Goal: Task Accomplishment & Management: Complete application form

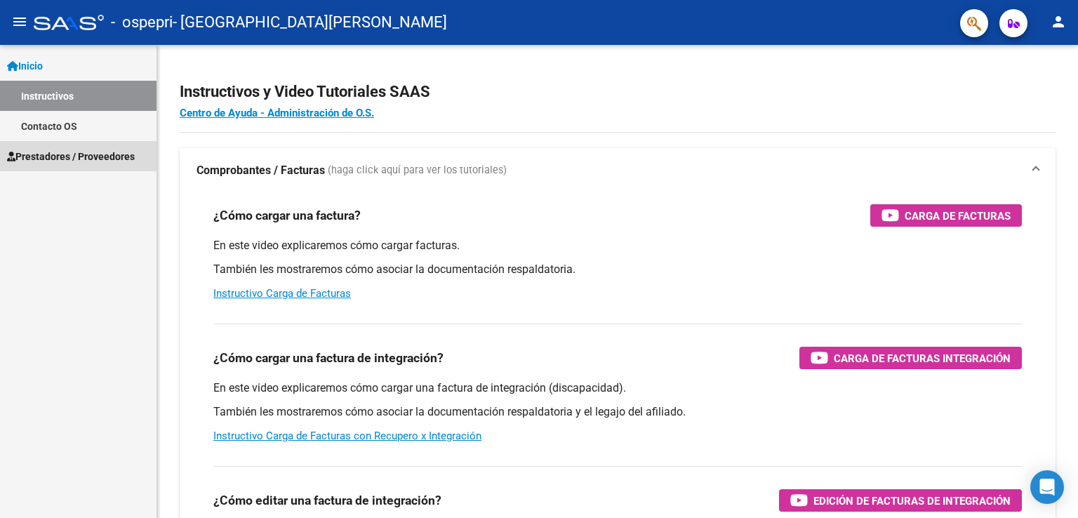
click at [51, 154] on span "Prestadores / Proveedores" at bounding box center [71, 156] width 128 height 15
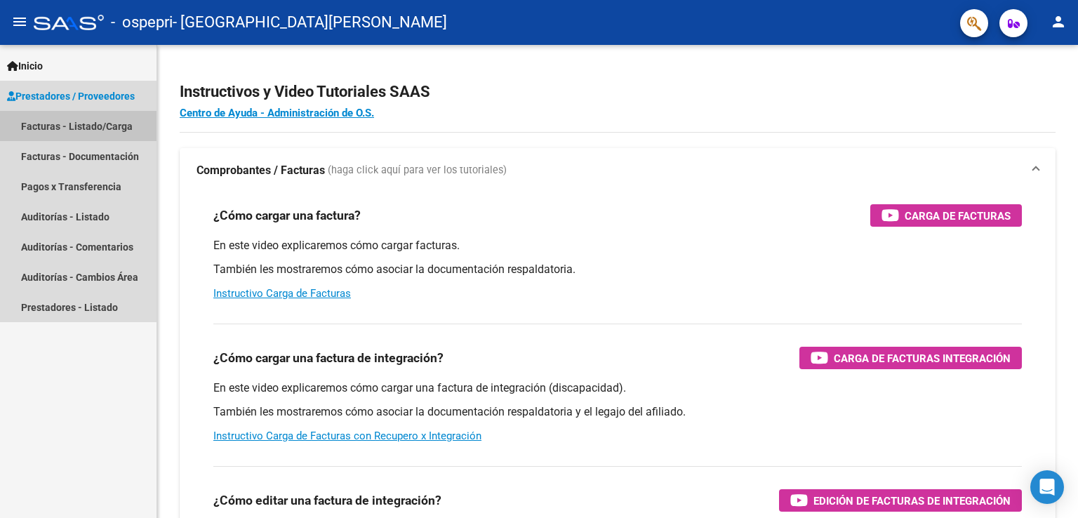
click at [56, 130] on link "Facturas - Listado/Carga" at bounding box center [78, 126] width 157 height 30
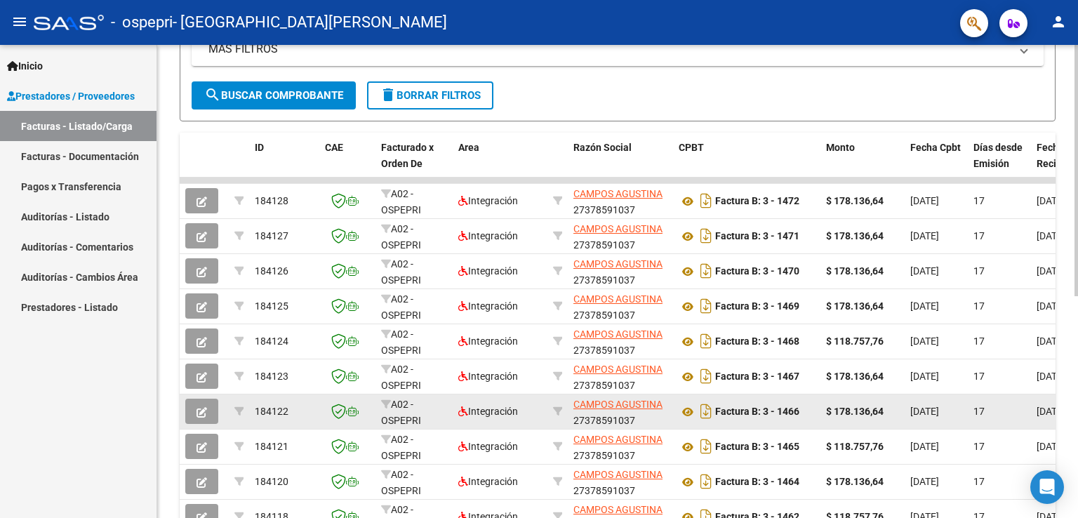
scroll to position [418, 0]
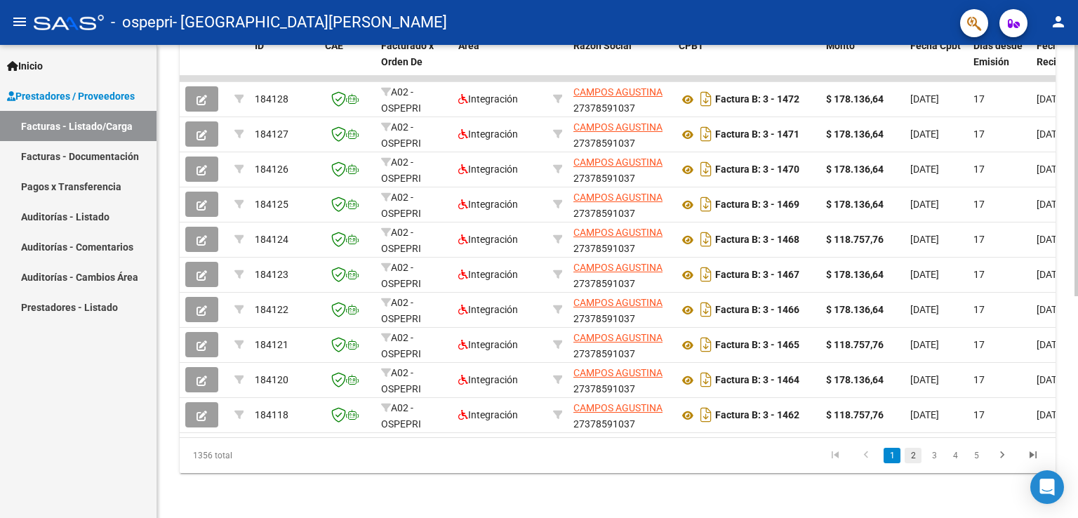
click at [910, 454] on link "2" at bounding box center [913, 455] width 17 height 15
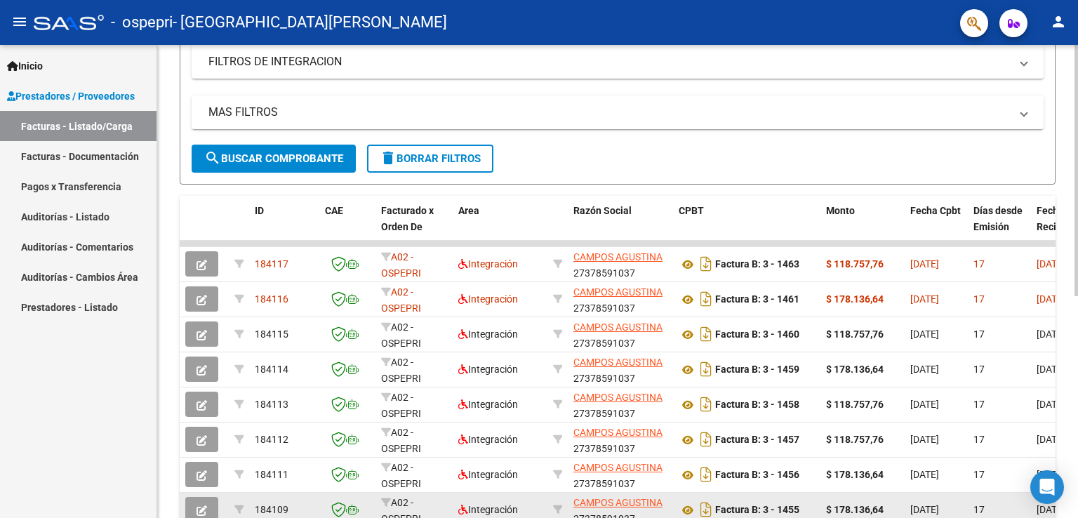
scroll to position [207, 0]
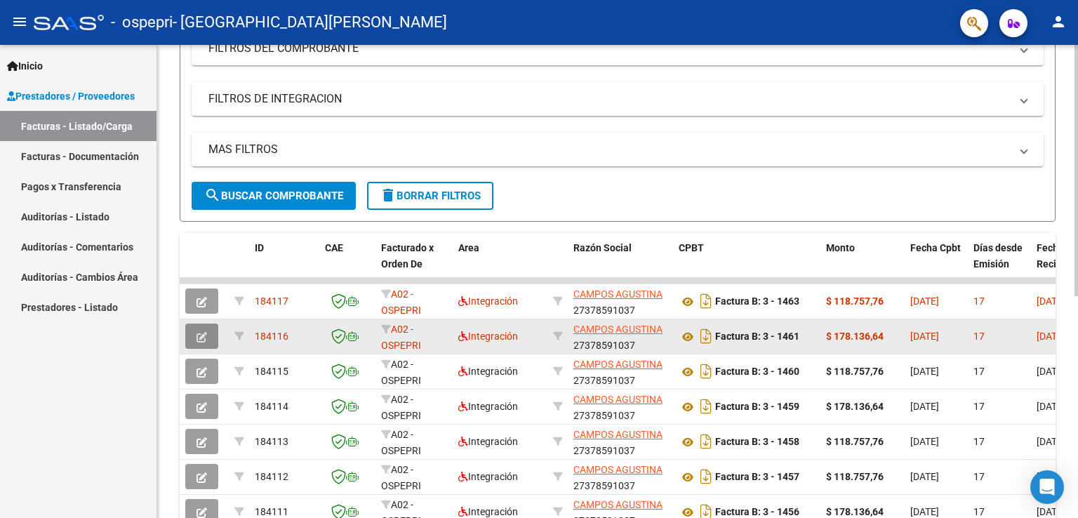
click at [193, 330] on button "button" at bounding box center [201, 336] width 33 height 25
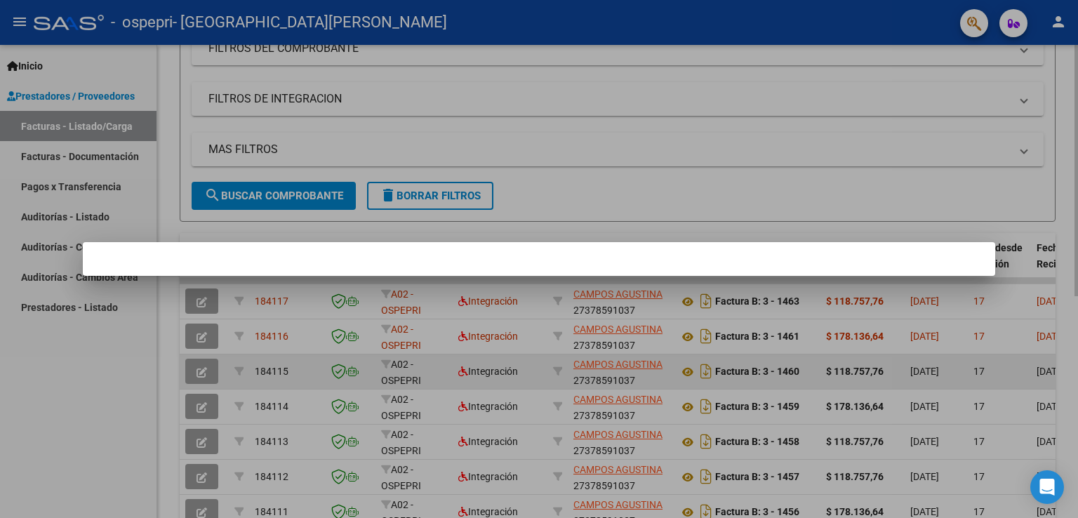
drag, startPoint x: 755, startPoint y: 444, endPoint x: 663, endPoint y: 378, distance: 112.8
click at [752, 442] on div at bounding box center [539, 259] width 1078 height 518
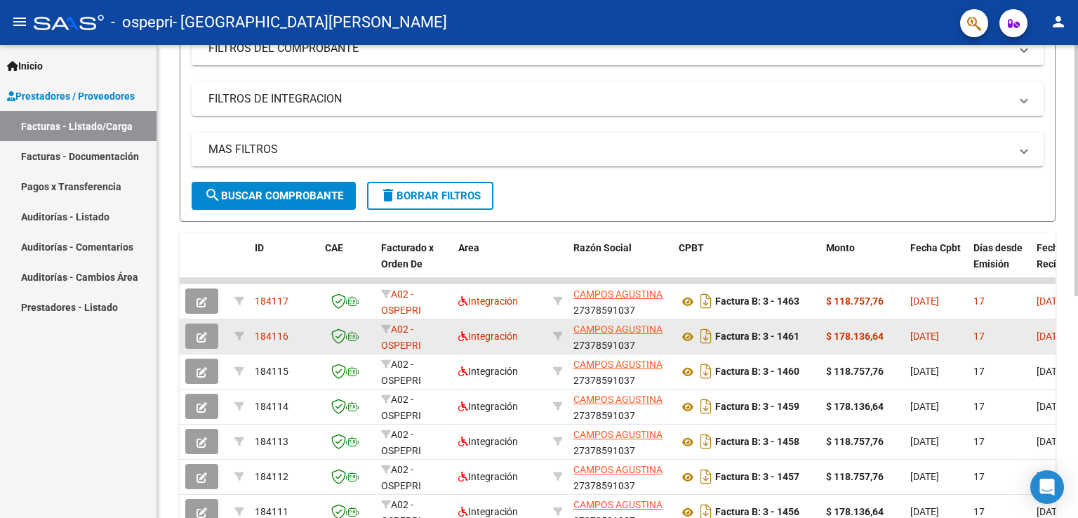
click at [195, 330] on button "button" at bounding box center [201, 336] width 33 height 25
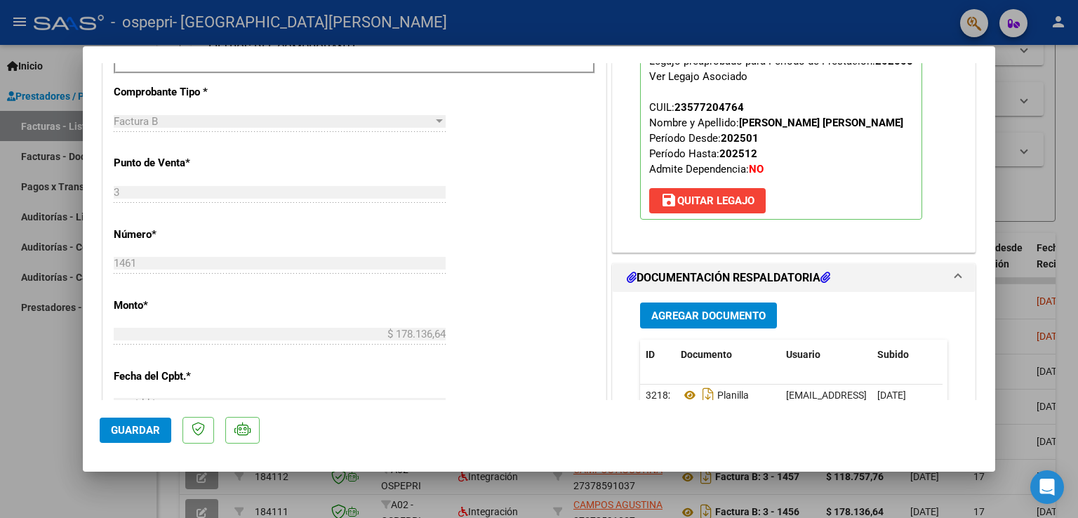
scroll to position [632, 0]
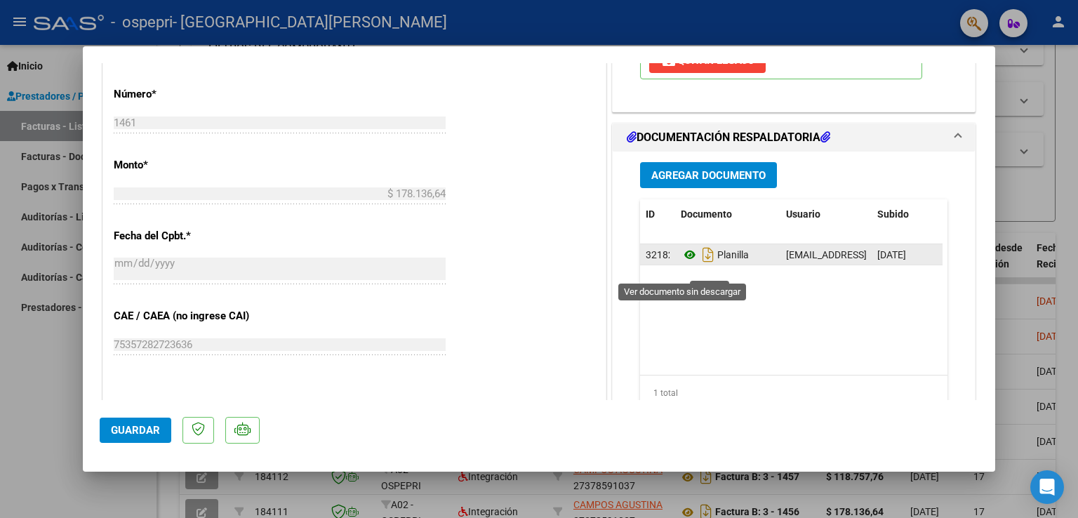
click at [682, 263] on icon at bounding box center [690, 254] width 18 height 17
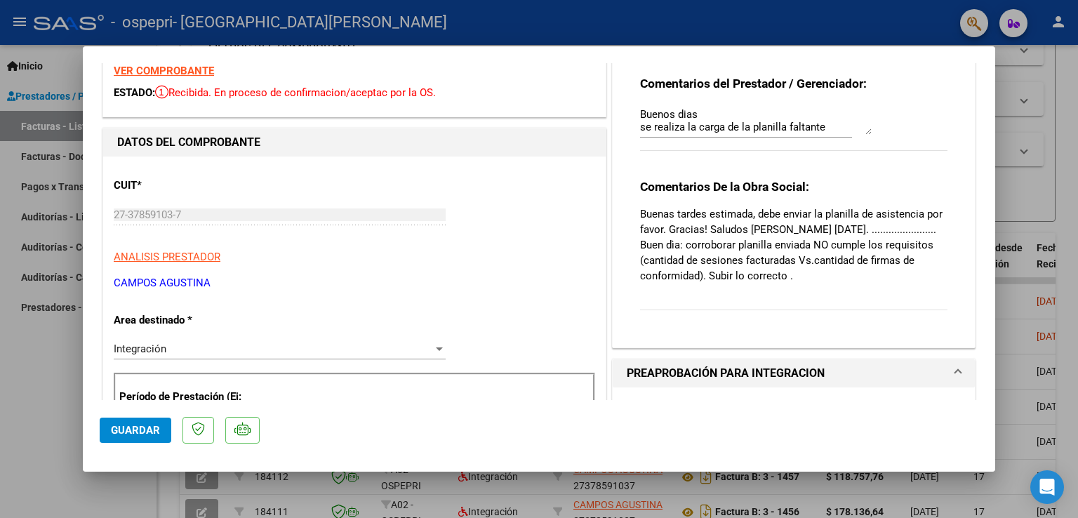
scroll to position [0, 0]
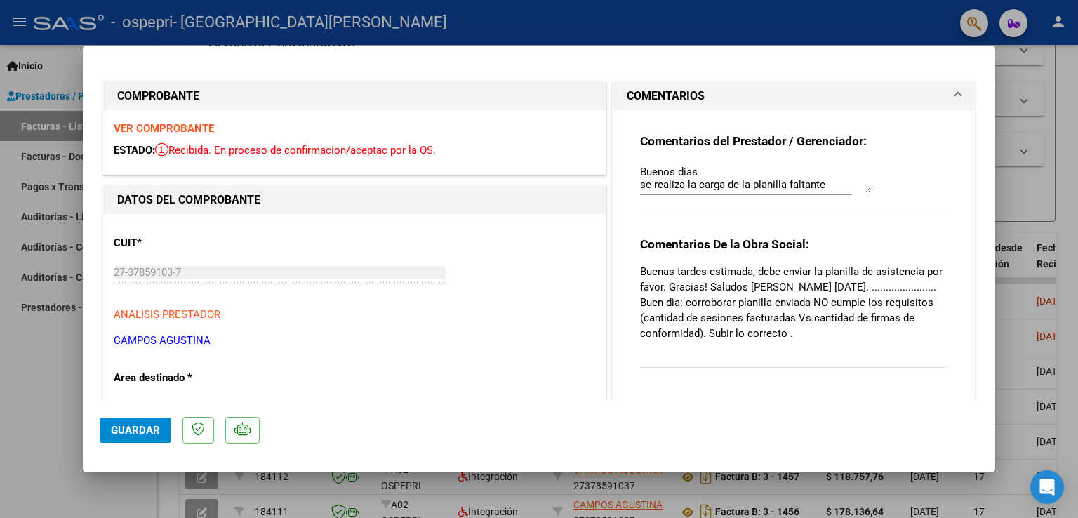
drag, startPoint x: 8, startPoint y: 444, endPoint x: 22, endPoint y: 433, distance: 17.0
click at [10, 442] on div at bounding box center [539, 259] width 1078 height 518
type input "$ 0,00"
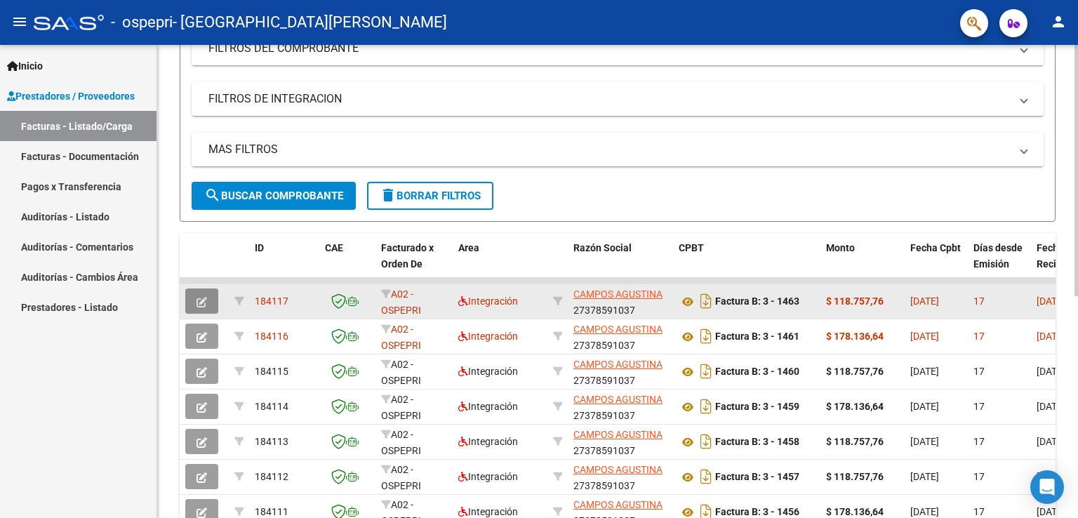
click at [204, 298] on icon "button" at bounding box center [202, 302] width 11 height 11
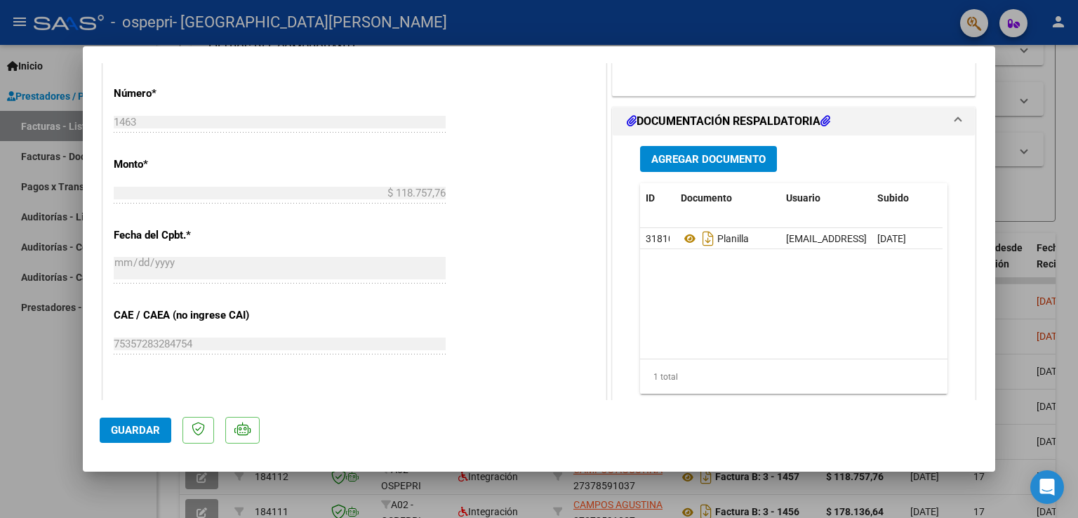
scroll to position [702, 0]
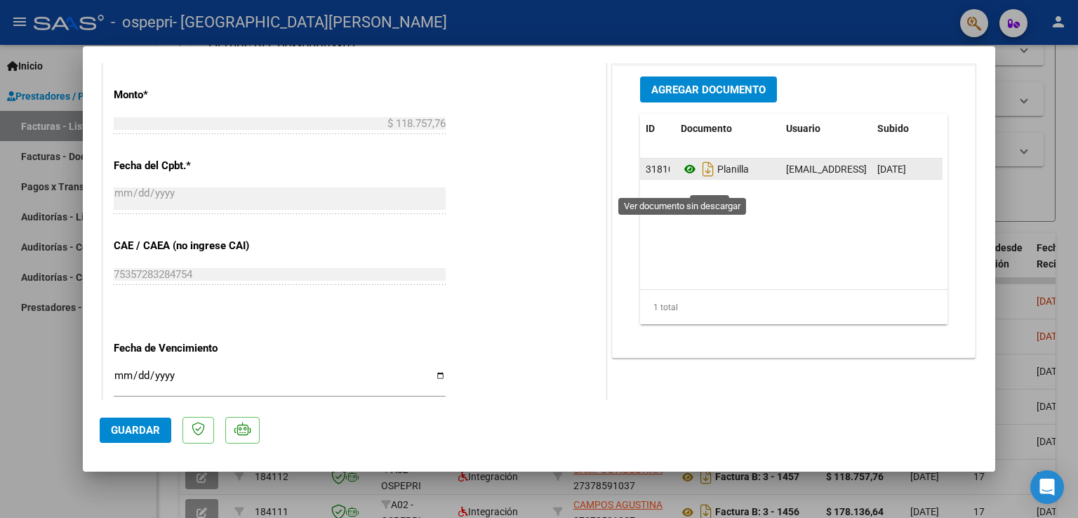
click at [683, 178] on icon at bounding box center [690, 169] width 18 height 17
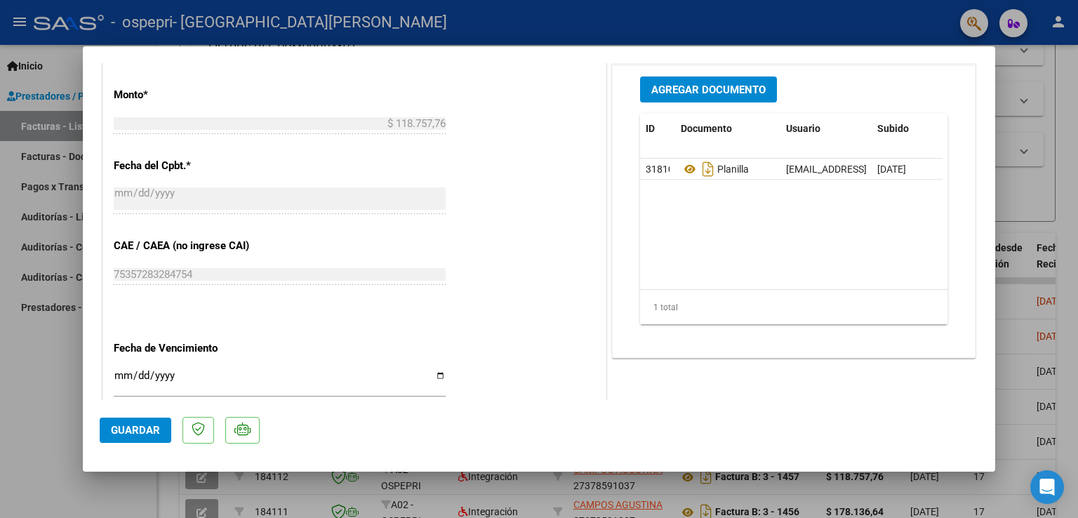
click at [54, 369] on div at bounding box center [539, 259] width 1078 height 518
type input "$ 0,00"
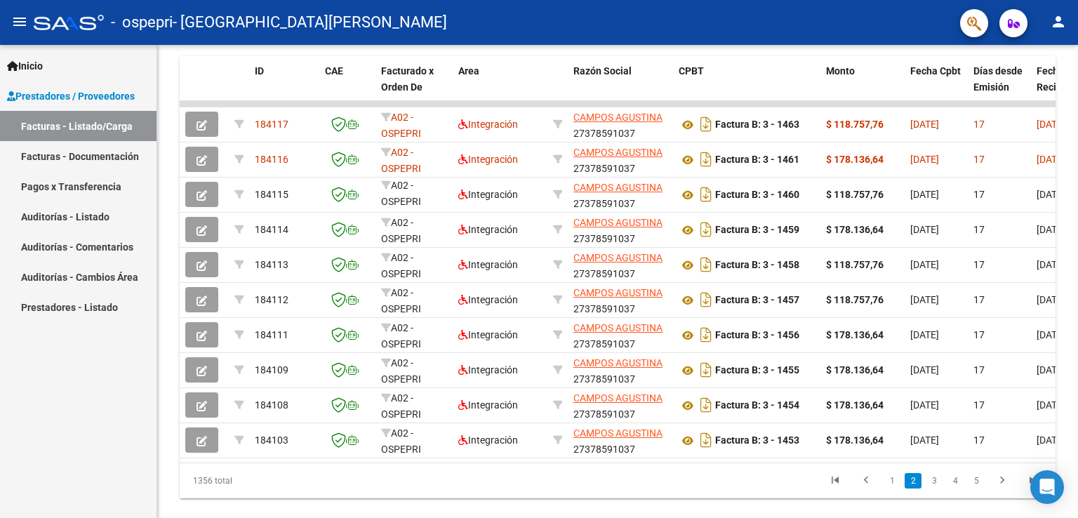
scroll to position [418, 0]
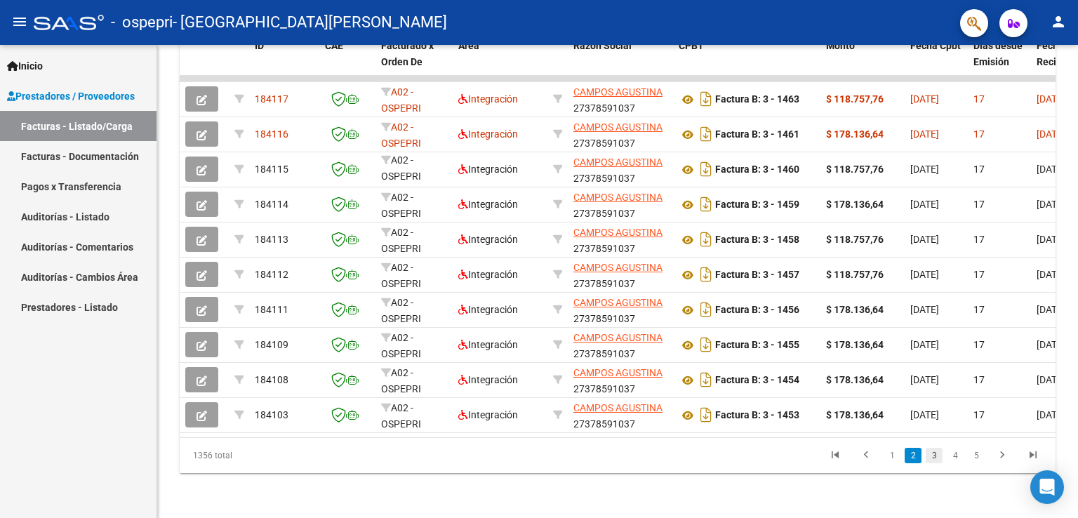
click at [935, 459] on link "3" at bounding box center [934, 455] width 17 height 15
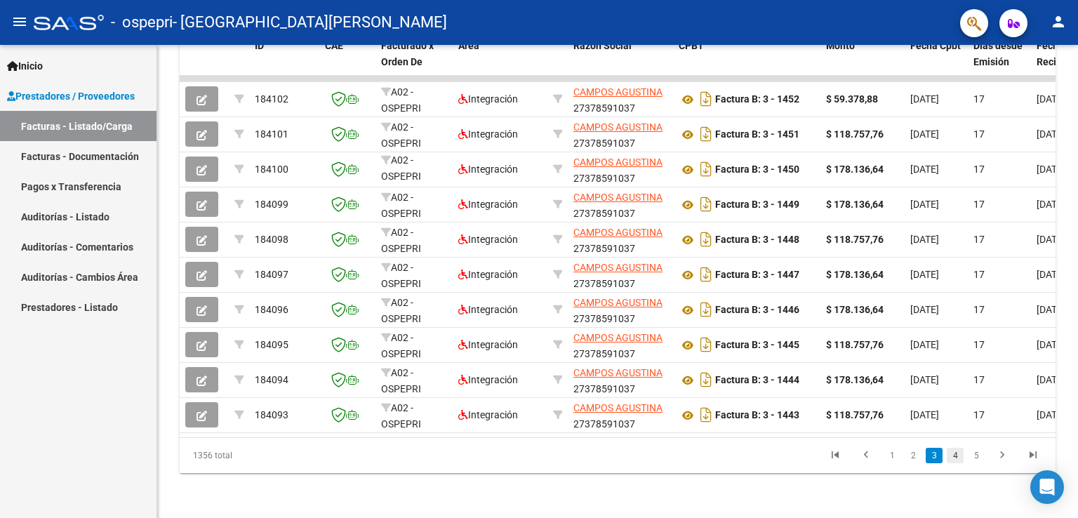
click at [955, 457] on link "4" at bounding box center [955, 455] width 17 height 15
click at [909, 458] on link "3" at bounding box center [913, 455] width 17 height 15
click at [957, 456] on link "4" at bounding box center [955, 455] width 17 height 15
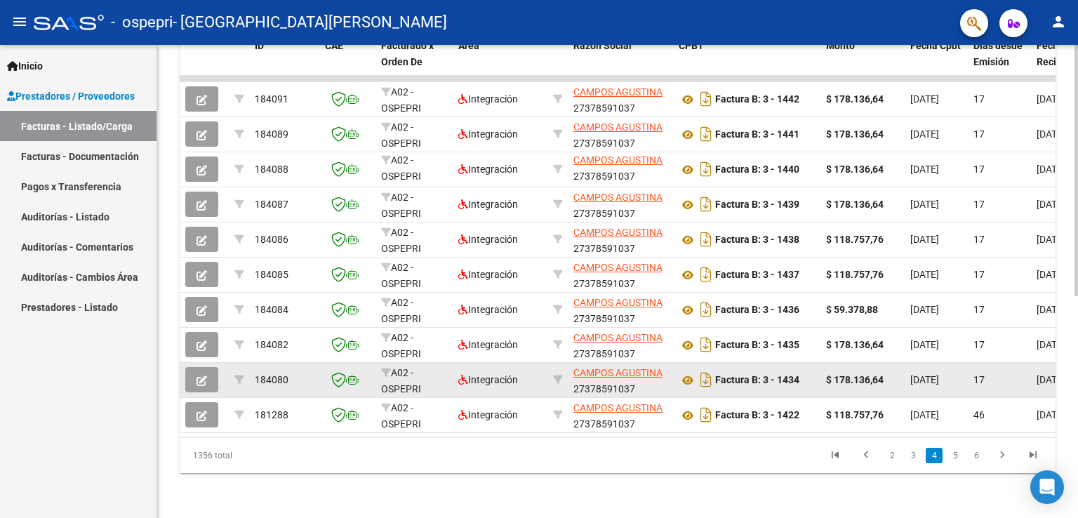
scroll to position [347, 0]
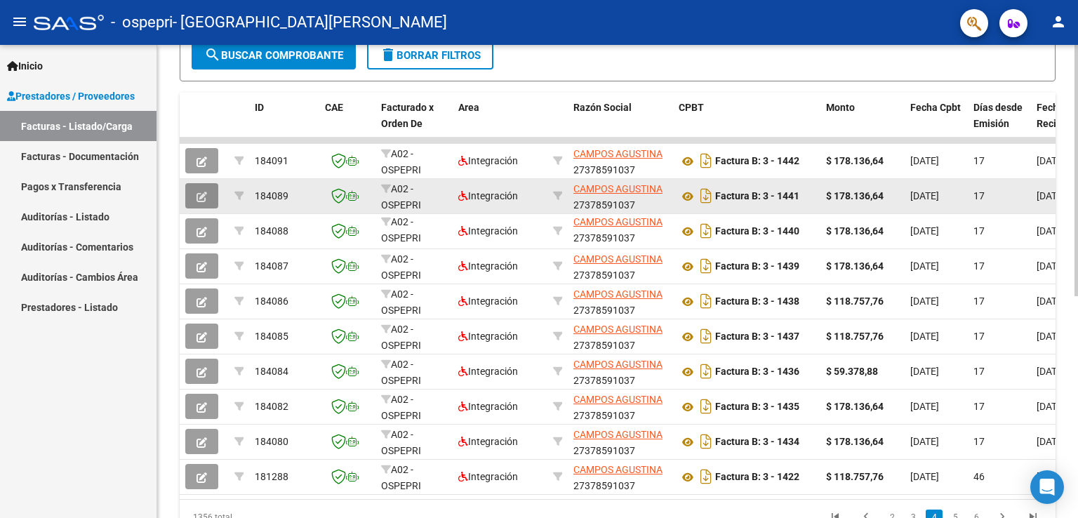
click at [199, 194] on icon "button" at bounding box center [202, 197] width 11 height 11
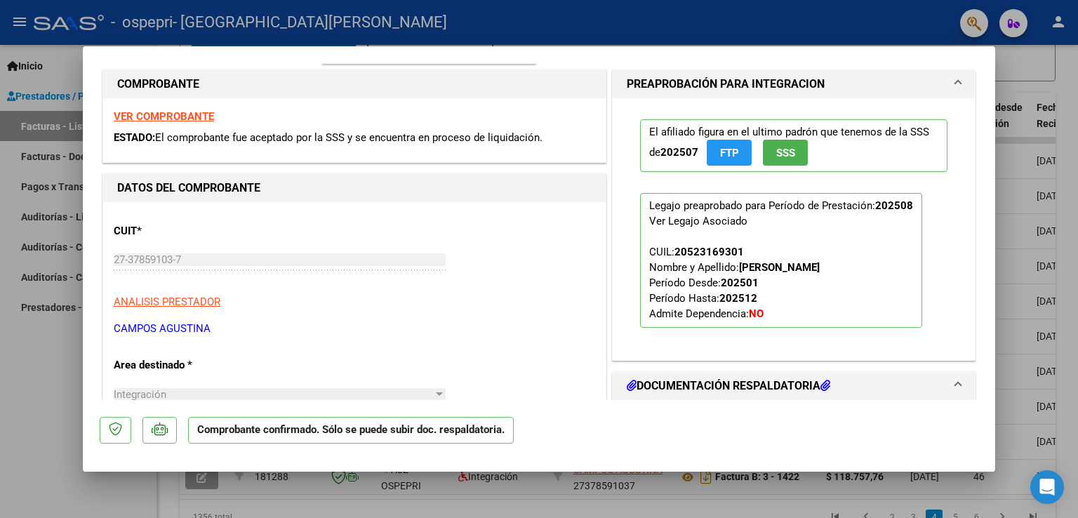
scroll to position [0, 0]
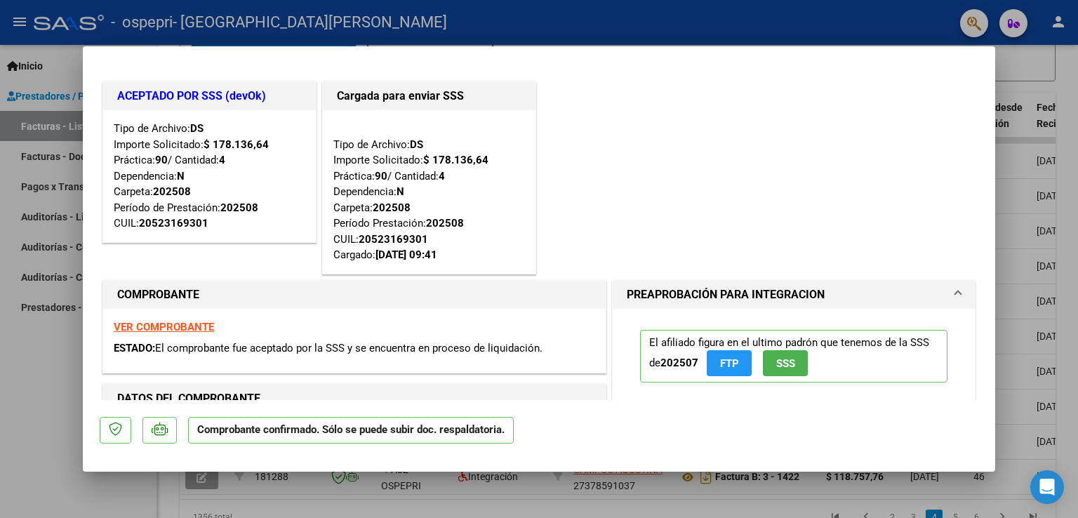
click at [34, 366] on div at bounding box center [539, 259] width 1078 height 518
type input "$ 0,00"
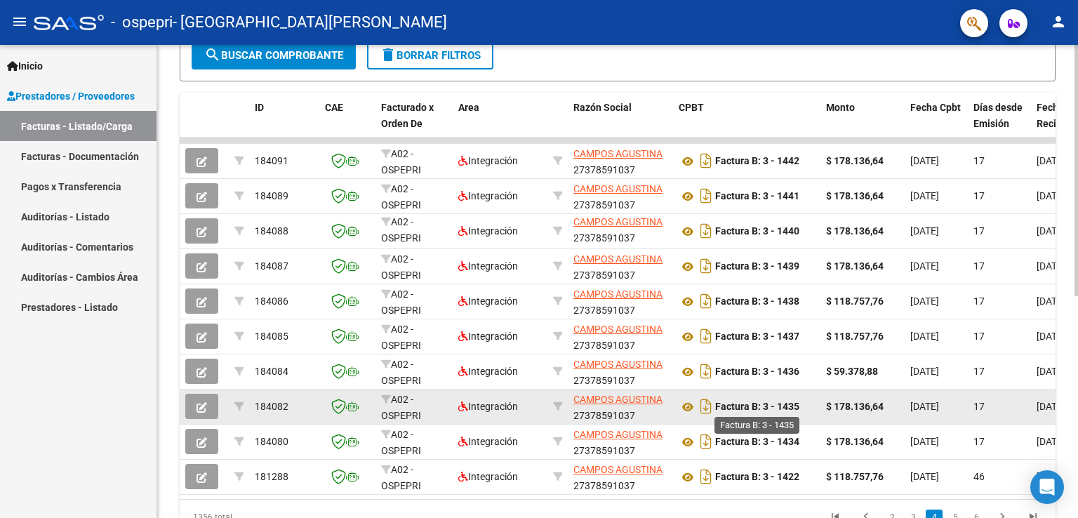
scroll to position [418, 0]
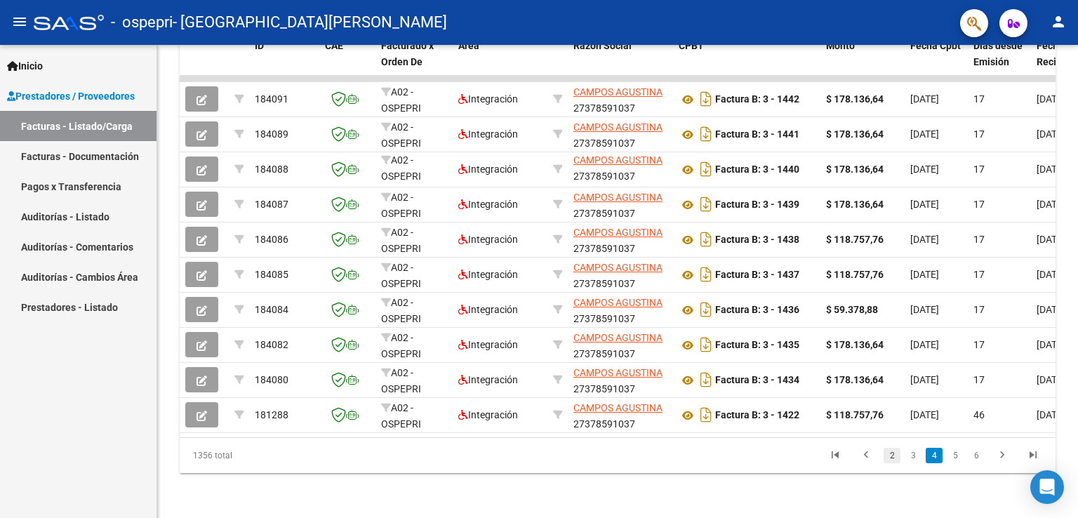
click at [894, 459] on link "2" at bounding box center [892, 455] width 17 height 15
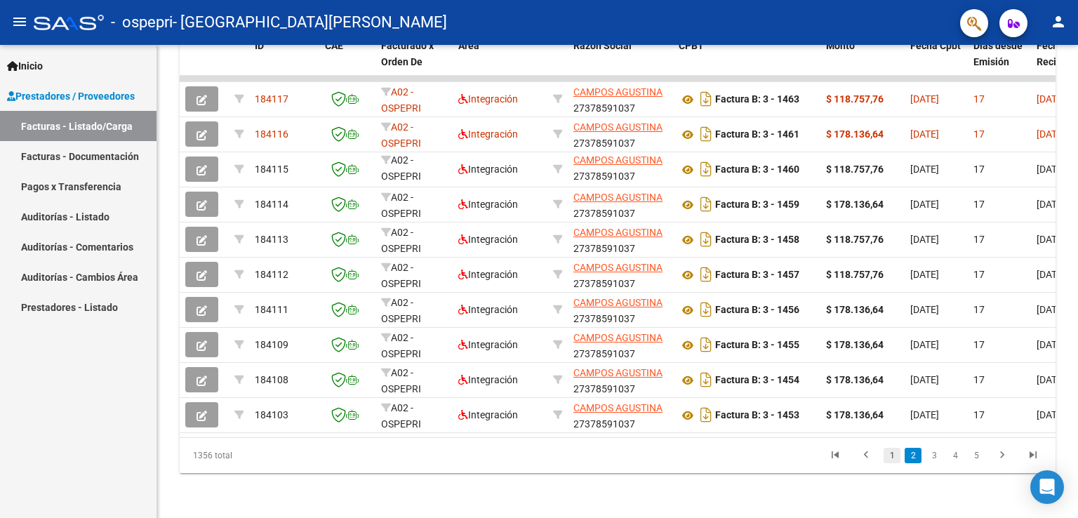
click at [893, 459] on link "1" at bounding box center [892, 455] width 17 height 15
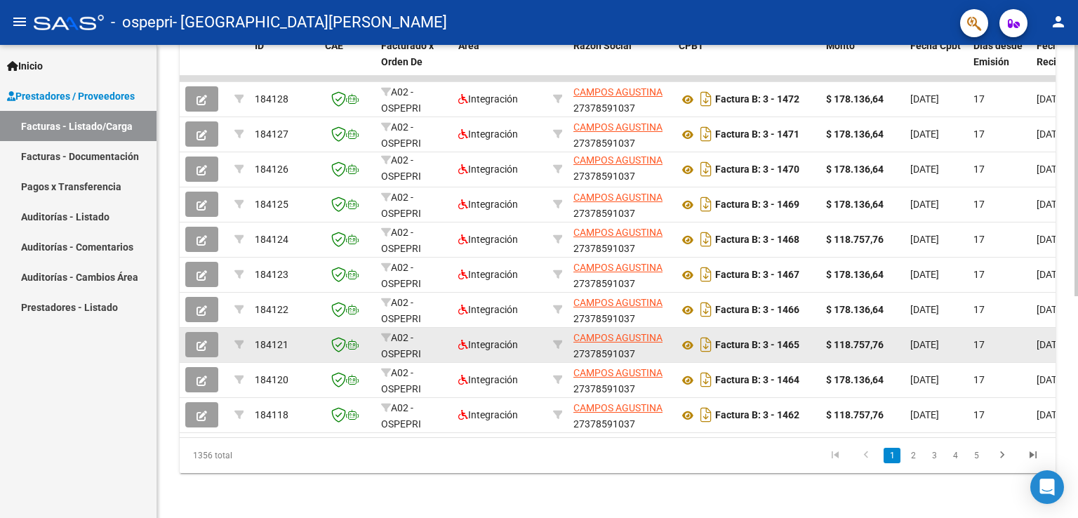
click at [199, 340] on icon "button" at bounding box center [202, 345] width 11 height 11
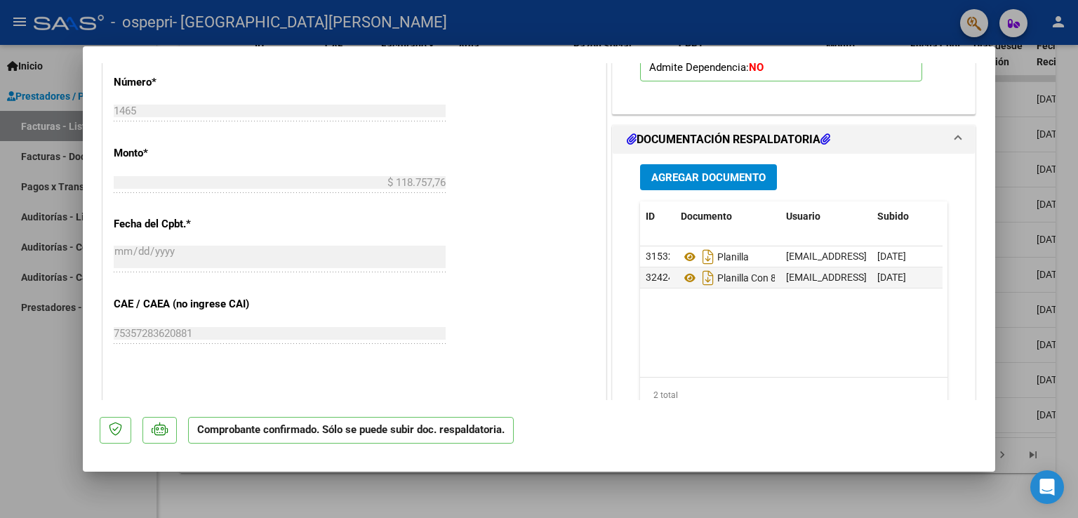
scroll to position [772, 0]
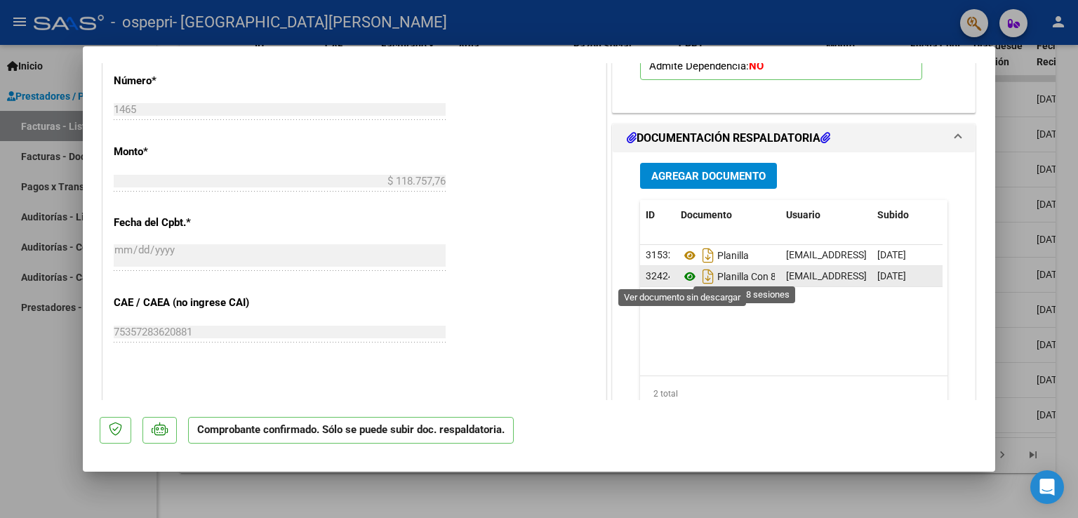
click at [684, 277] on icon at bounding box center [690, 276] width 18 height 17
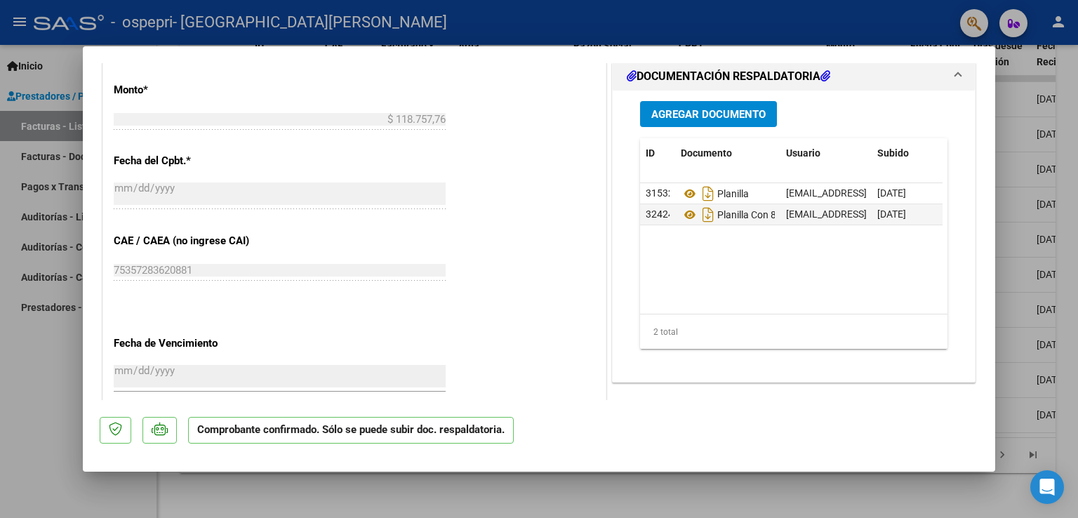
scroll to position [842, 0]
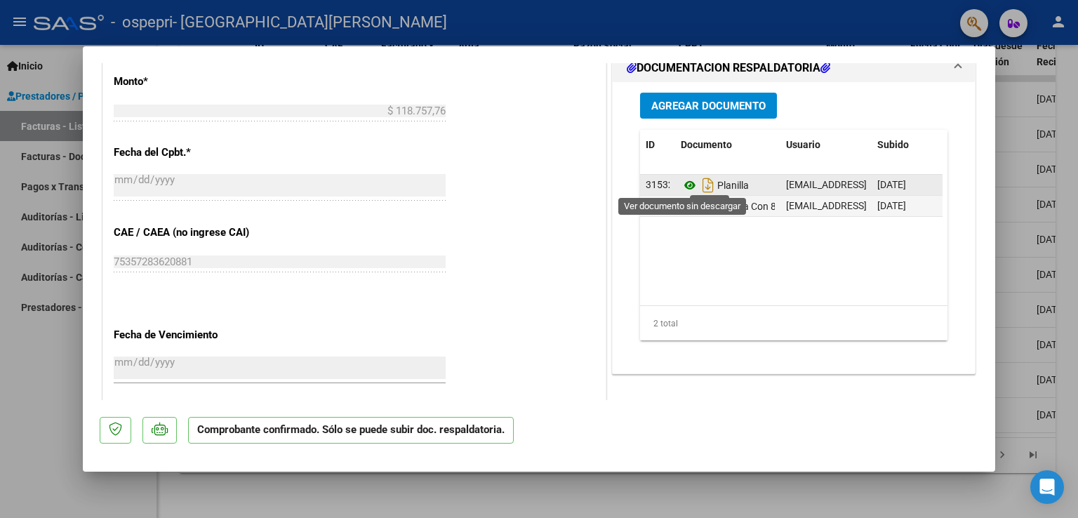
click at [681, 182] on icon at bounding box center [690, 185] width 18 height 17
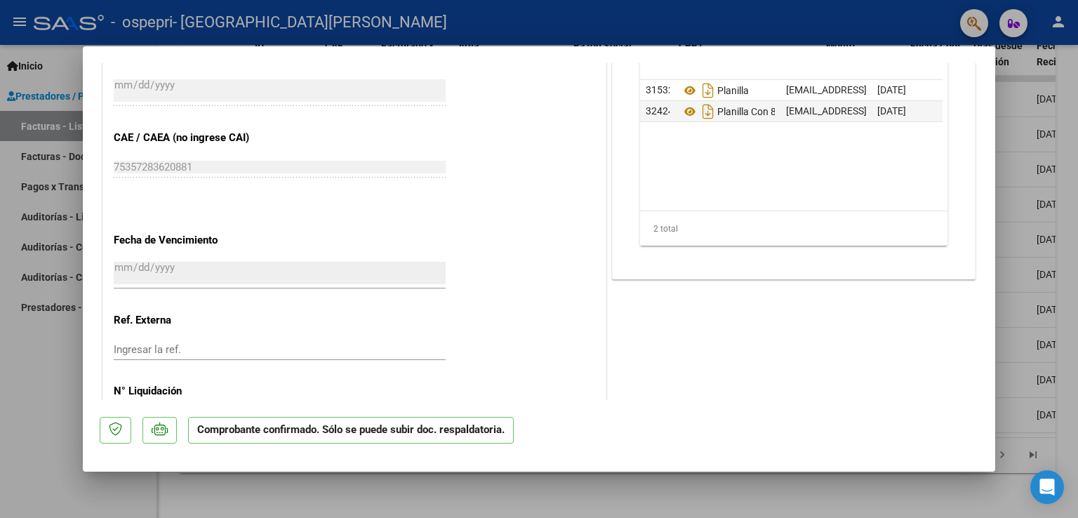
scroll to position [913, 0]
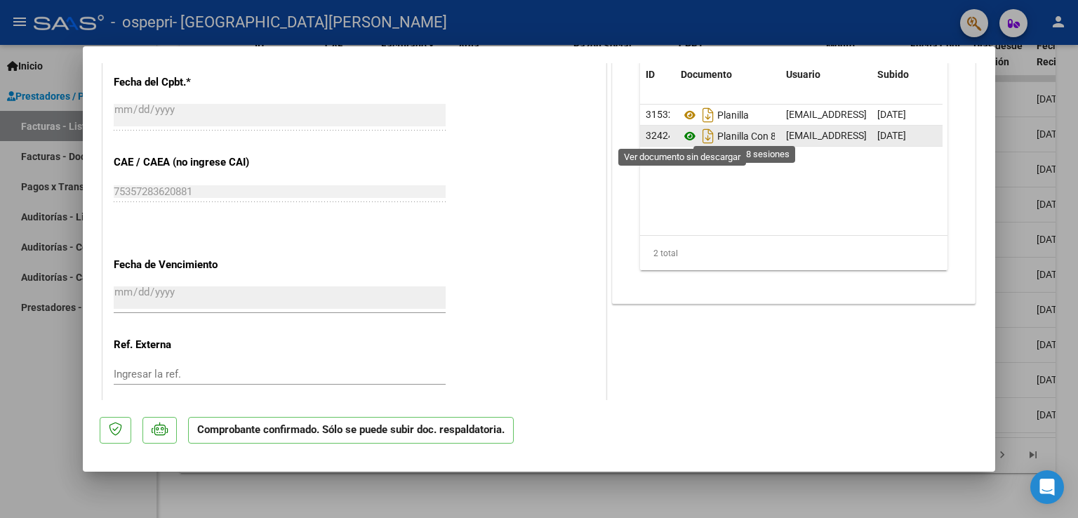
click at [681, 133] on icon at bounding box center [690, 136] width 18 height 17
click at [34, 436] on div at bounding box center [539, 259] width 1078 height 518
type input "$ 0,00"
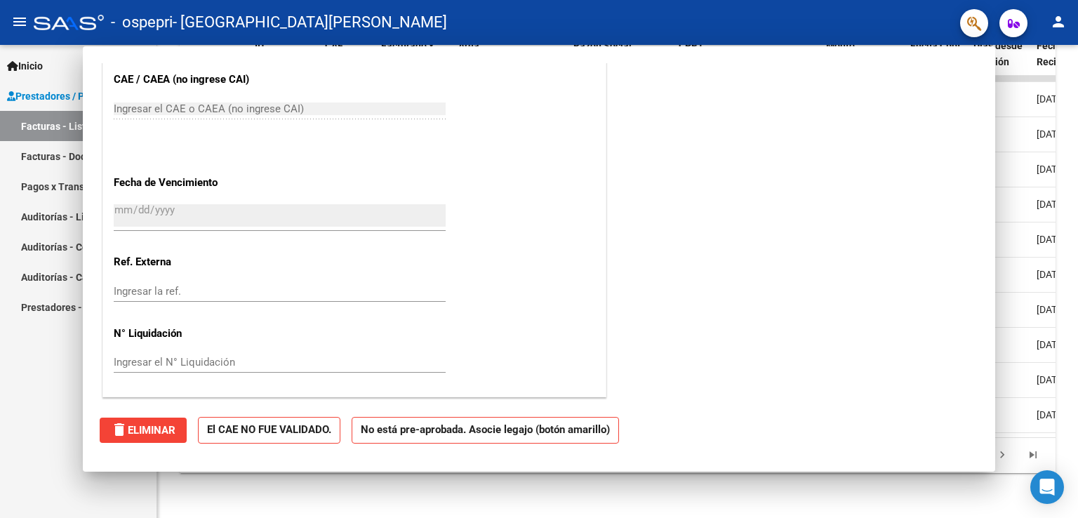
scroll to position [0, 0]
